Goal: Task Accomplishment & Management: Manage account settings

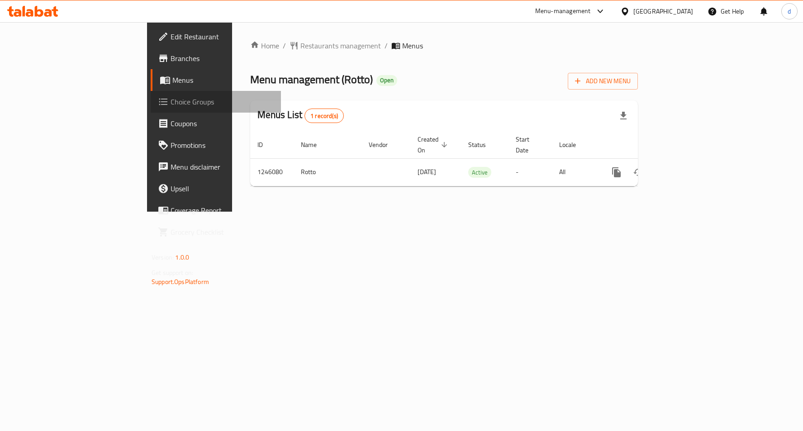
click at [151, 110] on link "Choice Groups" at bounding box center [216, 102] width 130 height 22
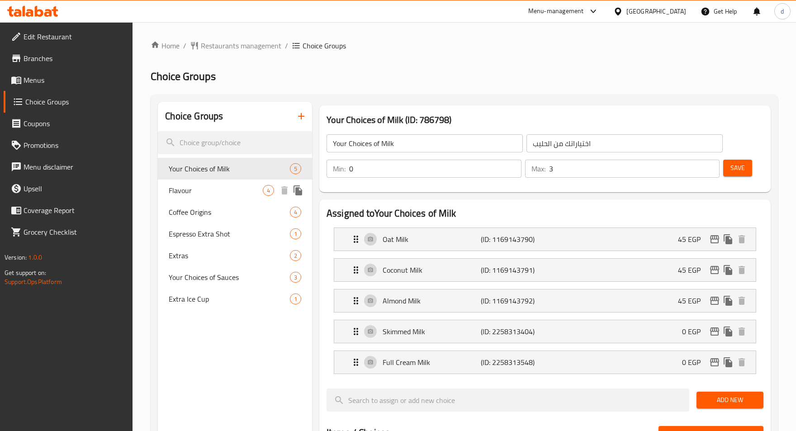
drag, startPoint x: 171, startPoint y: 188, endPoint x: 258, endPoint y: 190, distance: 87.3
click at [171, 188] on span "Flavour" at bounding box center [216, 190] width 94 height 11
type input "Flavour"
type input "نكهة"
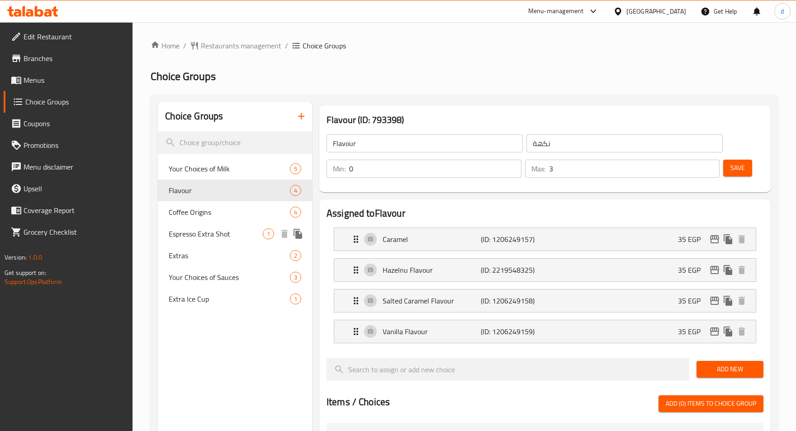
drag, startPoint x: 193, startPoint y: 239, endPoint x: 206, endPoint y: 248, distance: 15.7
click at [193, 239] on span "Espresso Extra Shot" at bounding box center [216, 234] width 94 height 11
type input "Espresso Extra Shot"
type input "شوت اسبرسو اضافي"
type input "1"
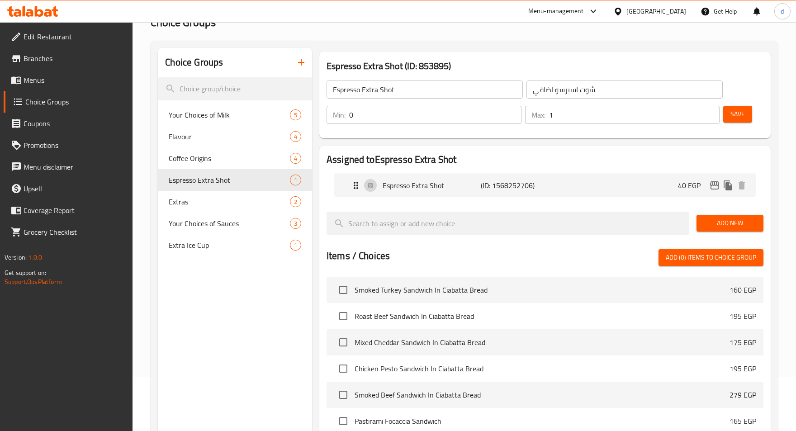
scroll to position [28, 0]
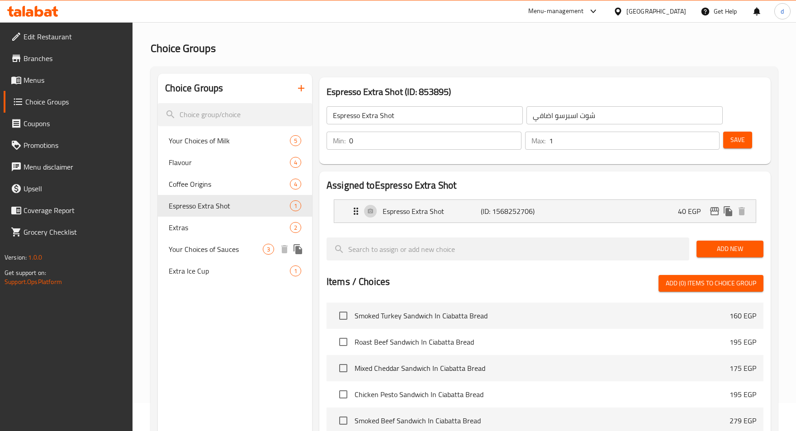
click at [245, 245] on span "Your Choices of Sauces" at bounding box center [216, 249] width 94 height 11
type input "Your Choices of Sauces"
type input "اختياراتك من الصوصات"
type input "3"
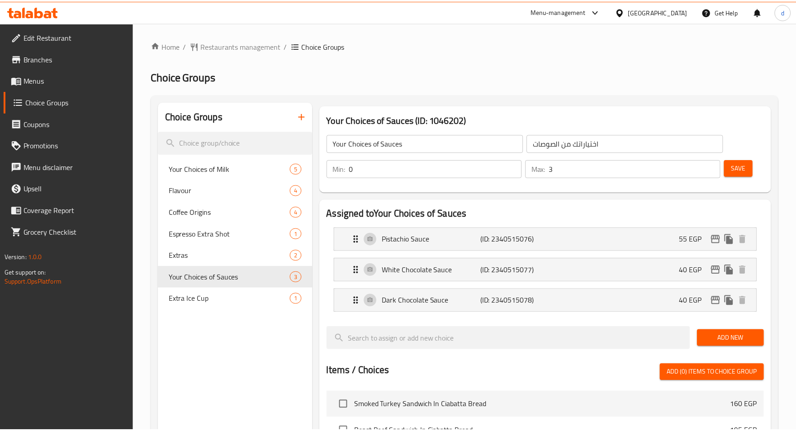
scroll to position [316, 0]
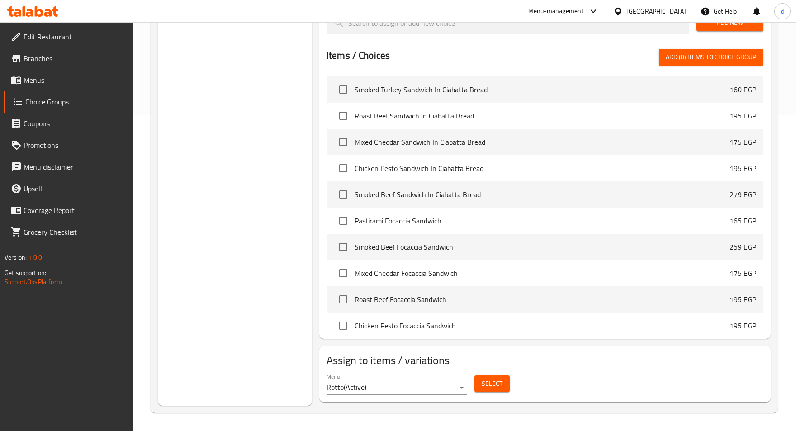
drag, startPoint x: 292, startPoint y: 231, endPoint x: 273, endPoint y: 236, distance: 19.1
click at [292, 231] on div "Choice Groups Your Choices of Milk 5 Flavour 4 Coffee Origins 4 Espresso Extra …" at bounding box center [235, 96] width 154 height 620
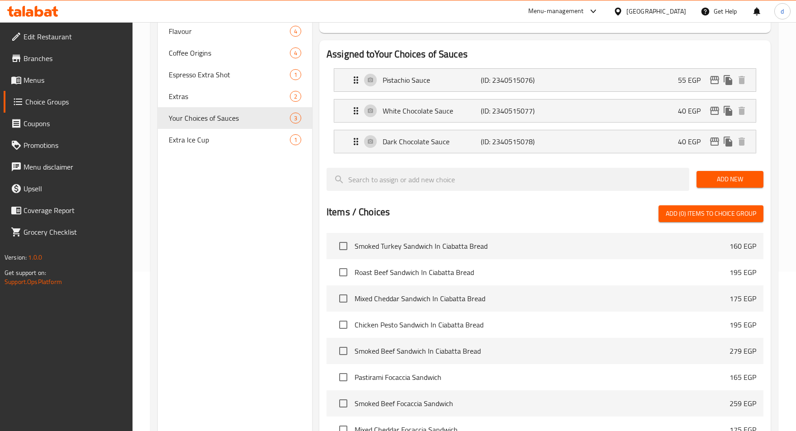
scroll to position [0, 0]
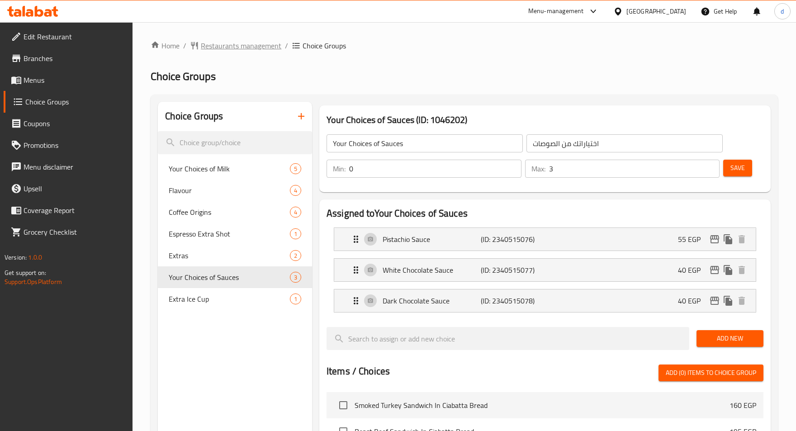
click at [246, 45] on span "Restaurants management" at bounding box center [241, 45] width 81 height 11
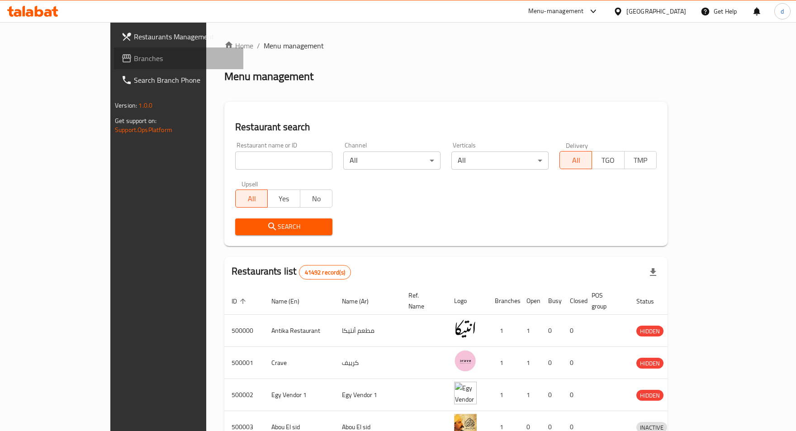
click at [134, 59] on span "Branches" at bounding box center [185, 58] width 102 height 11
